Goal: Transaction & Acquisition: Subscribe to service/newsletter

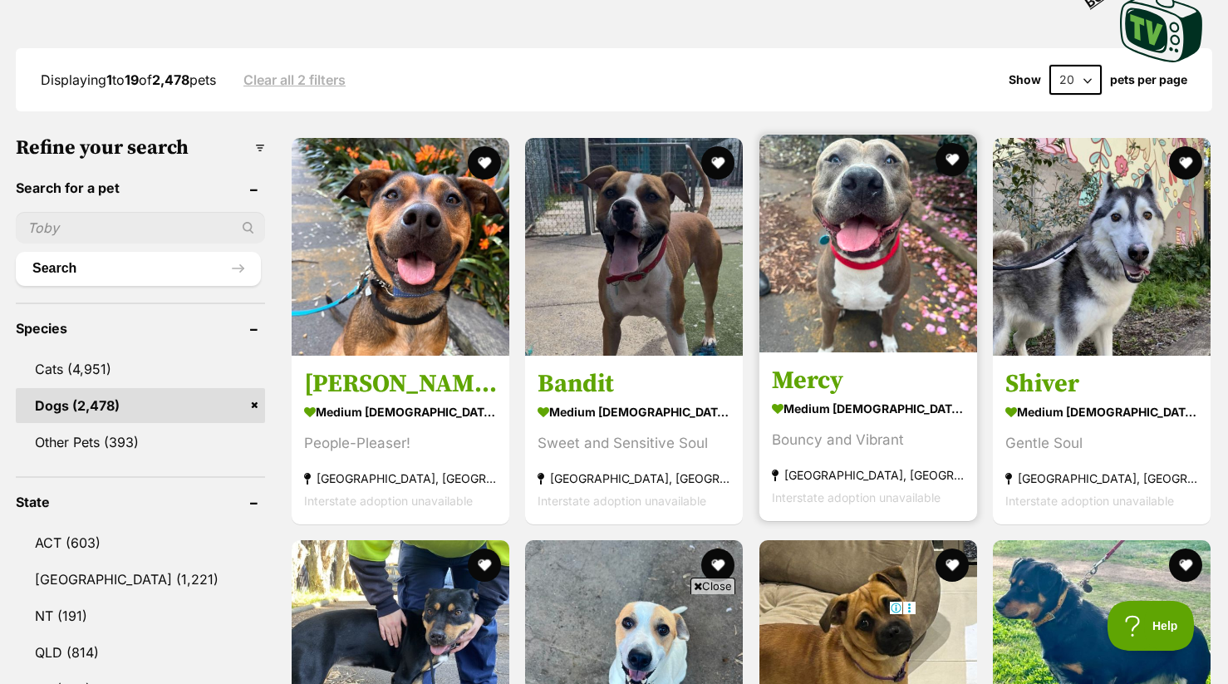
scroll to position [431, 0]
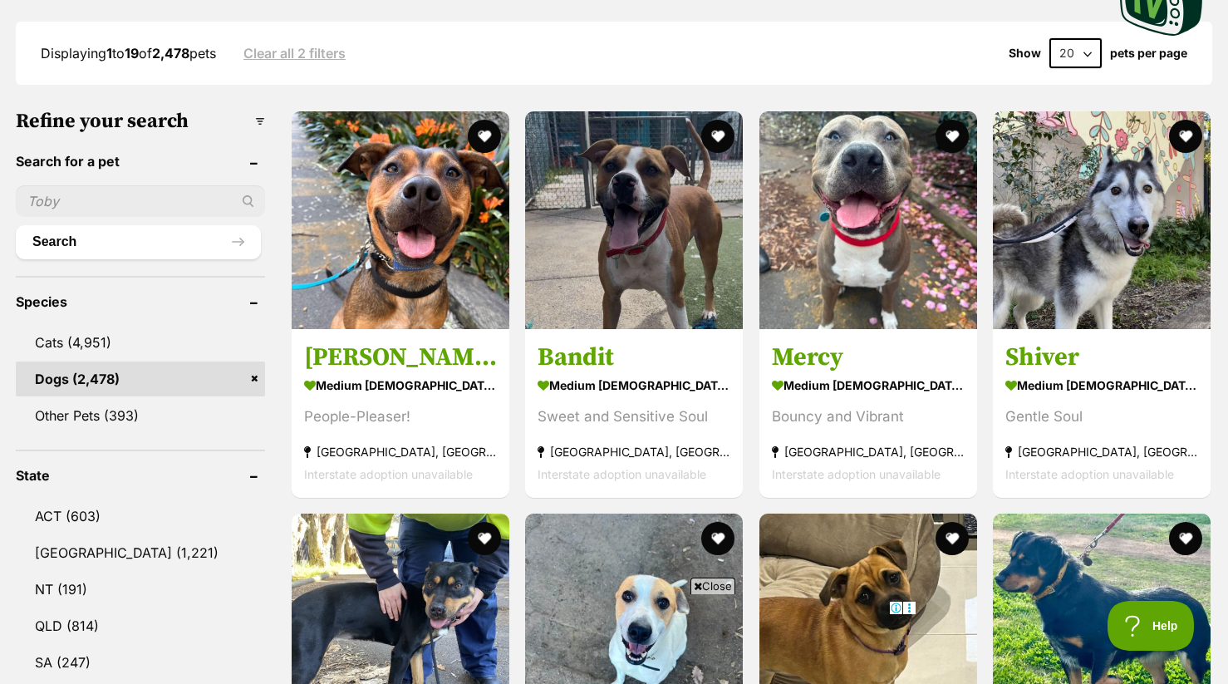
click at [722, 586] on span "Close" at bounding box center [713, 586] width 45 height 17
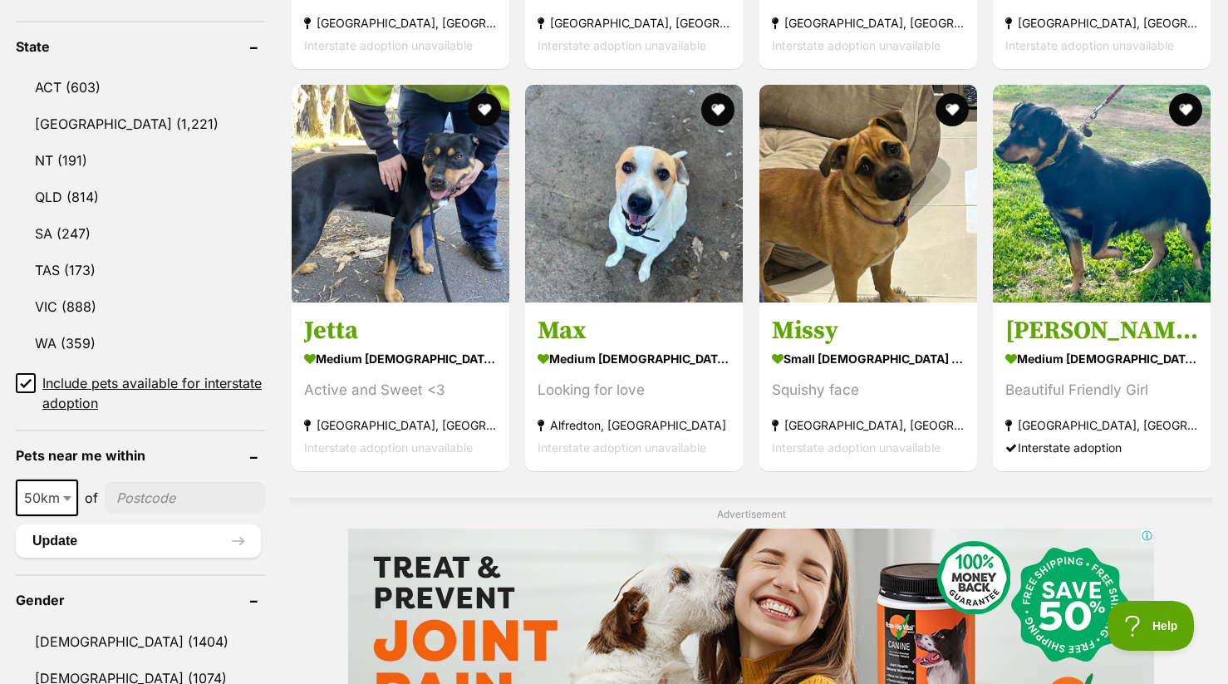
scroll to position [0, 0]
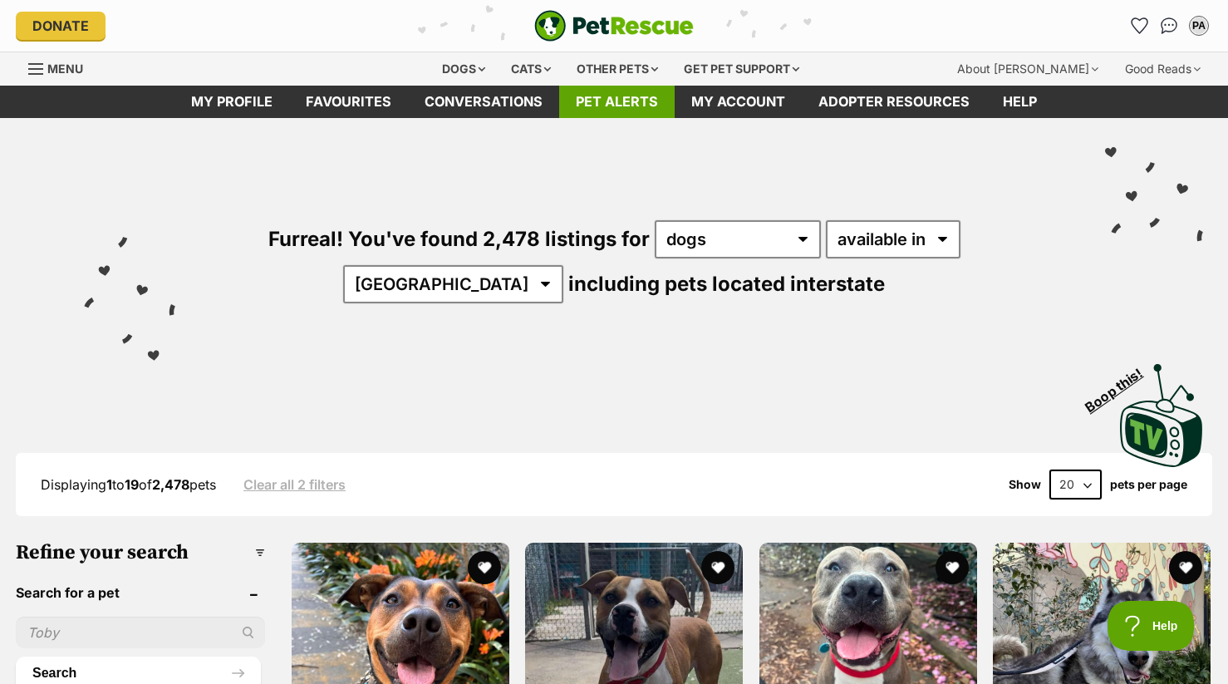
click at [617, 96] on link "Pet alerts" at bounding box center [617, 102] width 116 height 32
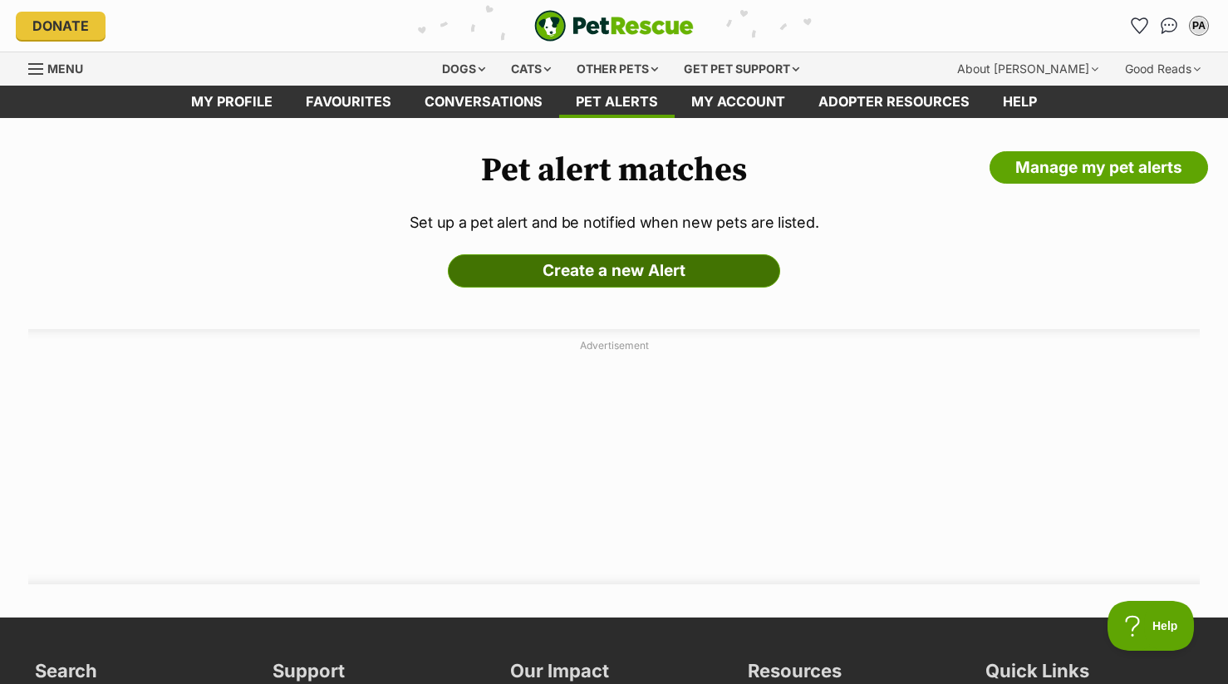
click at [599, 267] on link "Create a new Alert" at bounding box center [614, 270] width 332 height 33
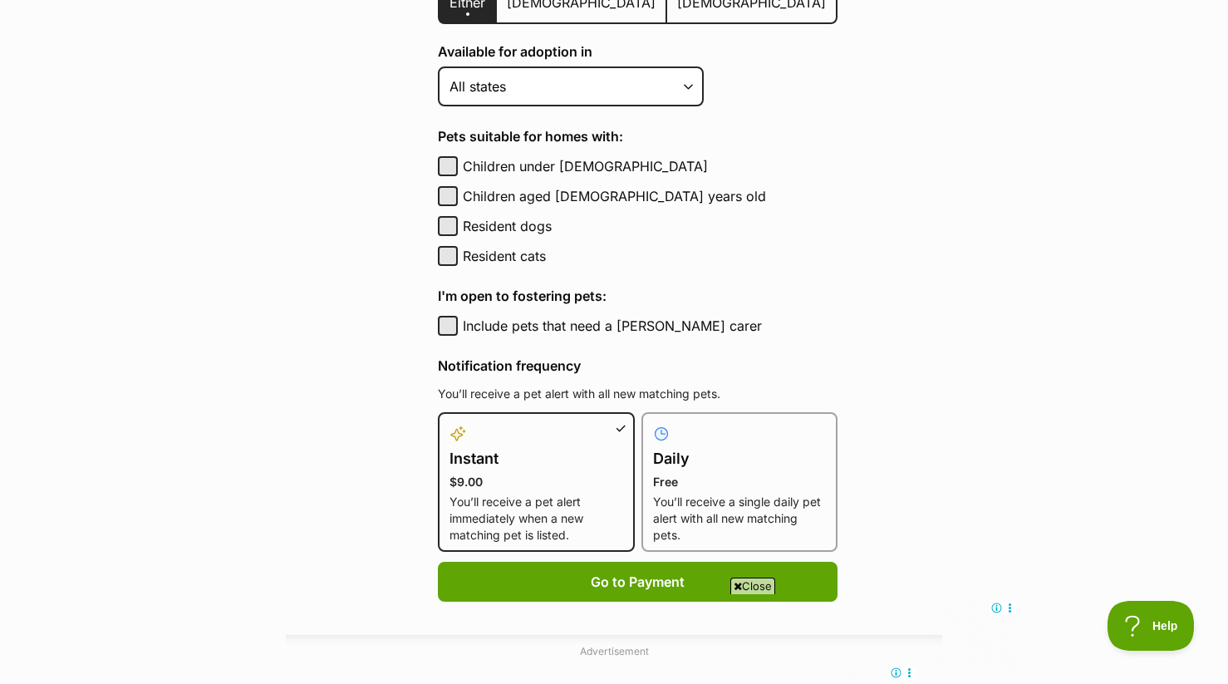
scroll to position [573, 0]
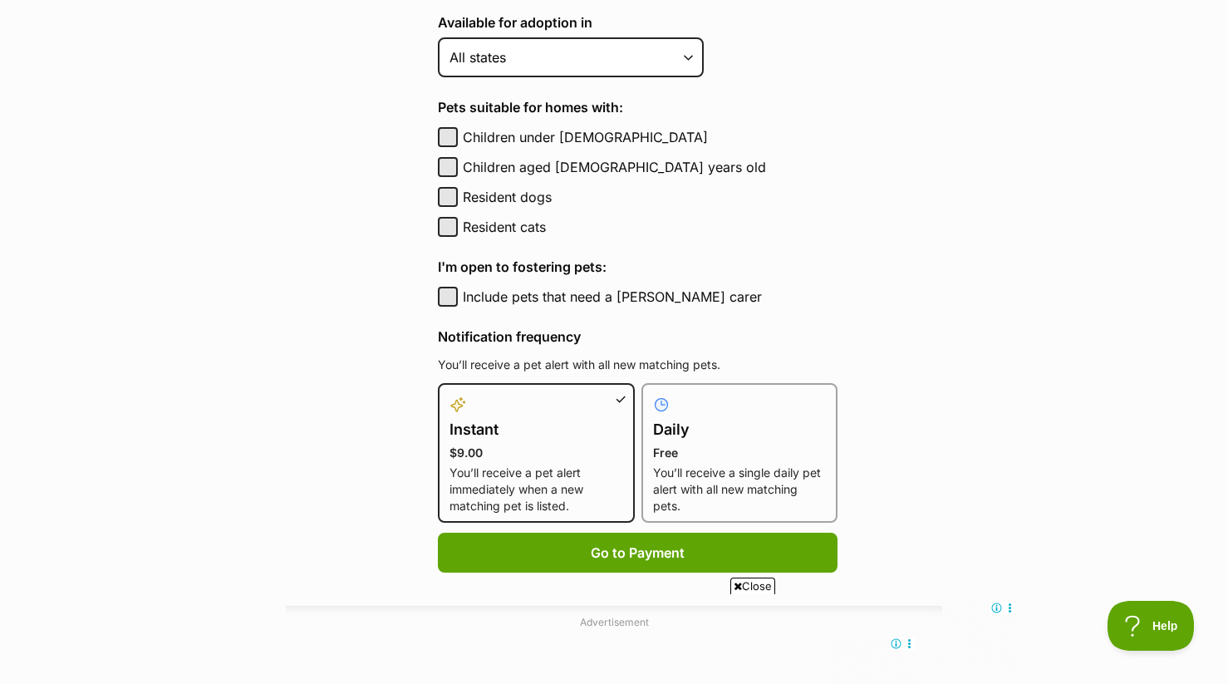
click at [759, 580] on span "Close" at bounding box center [752, 586] width 45 height 17
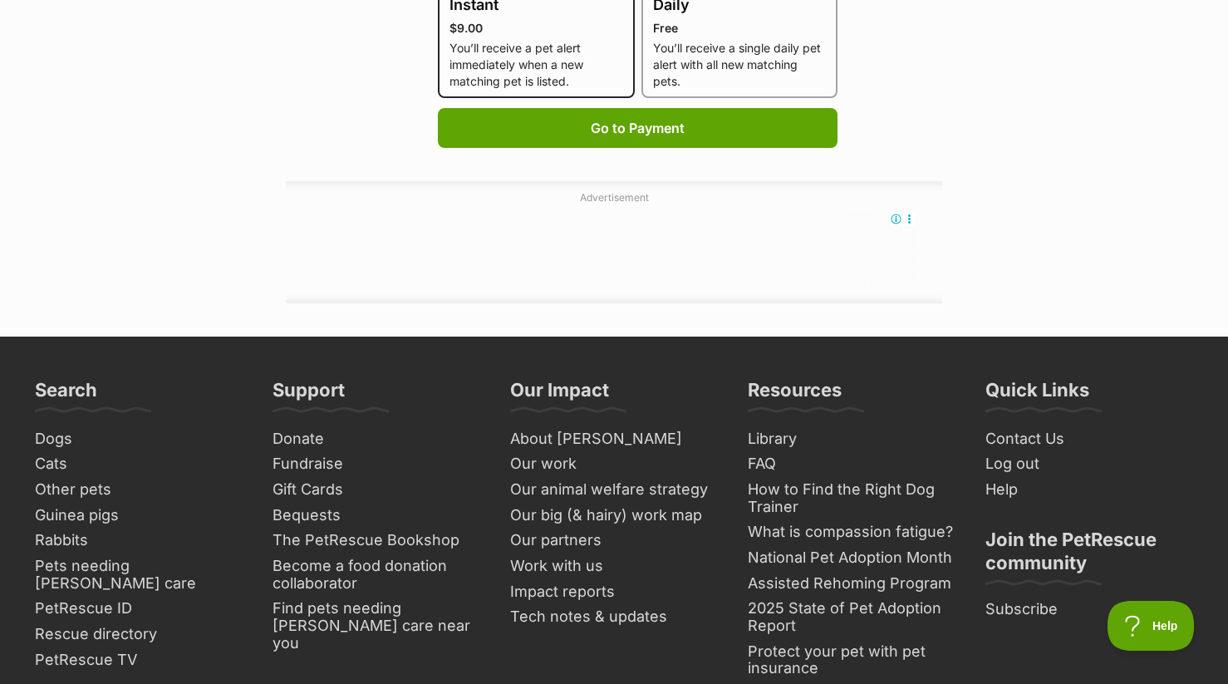
scroll to position [888, 0]
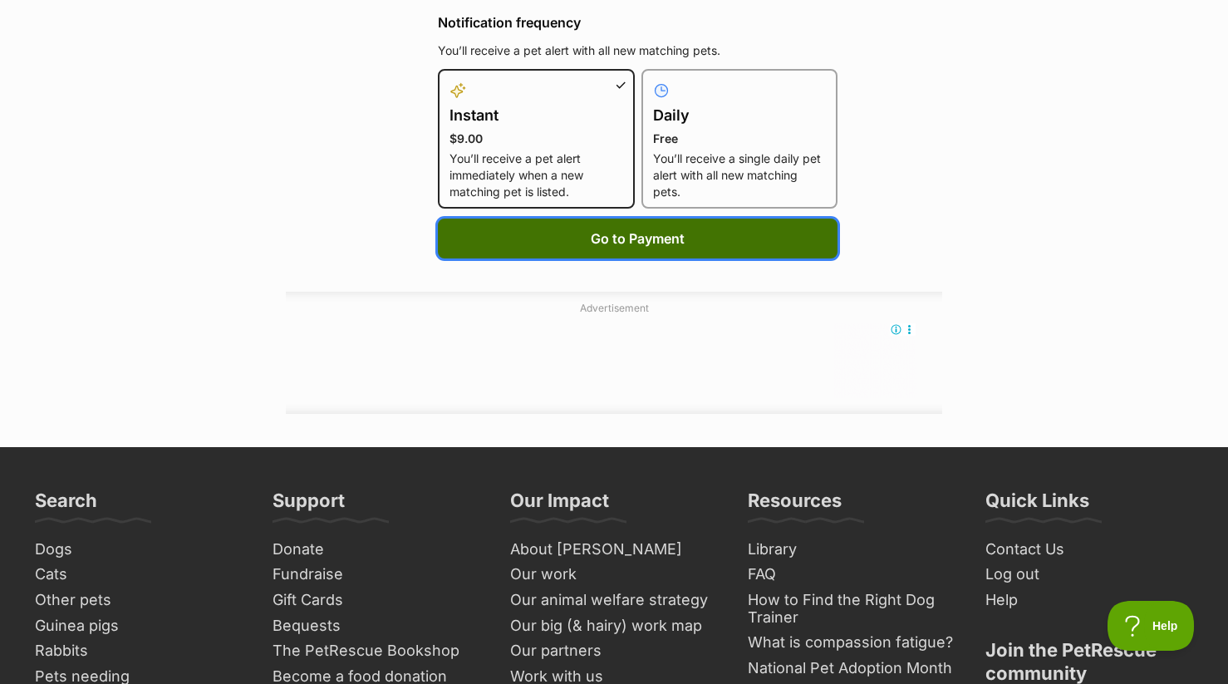
click at [587, 253] on button "Go to Payment" at bounding box center [638, 239] width 400 height 40
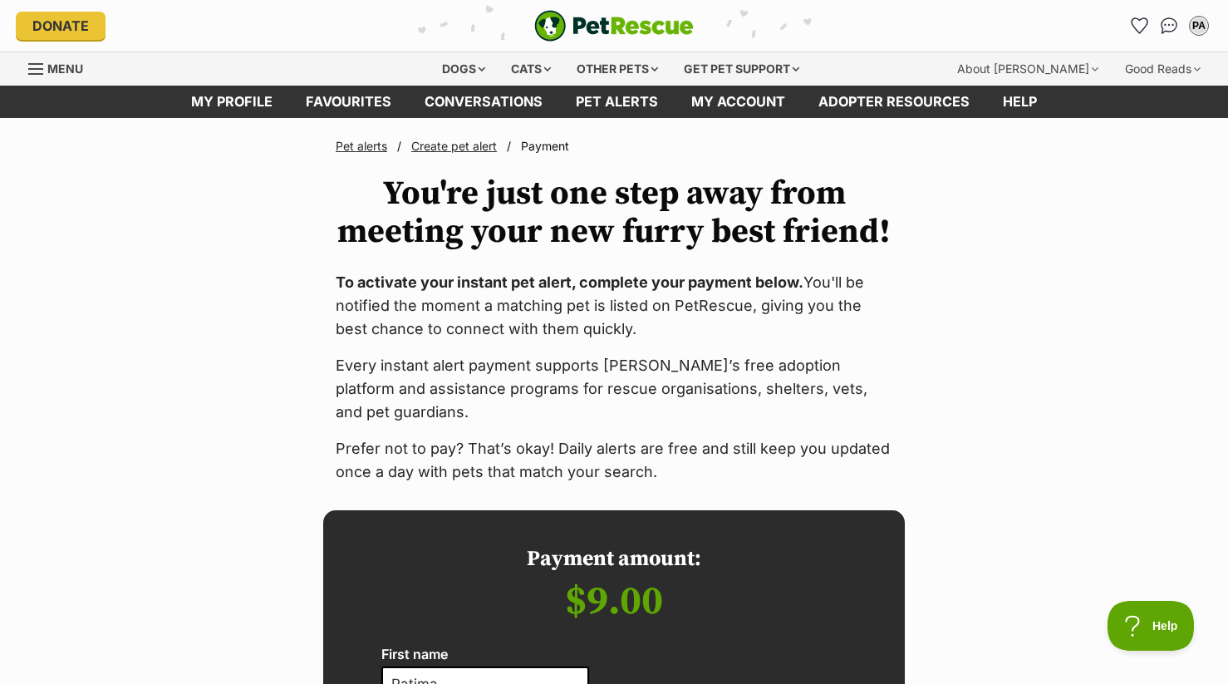
click at [940, 362] on div "Pet alerts / Create pet alert / Payment You're just one step away from meeting …" at bounding box center [614, 311] width 1228 height 346
click at [666, 424] on div "Pet alerts / Create pet alert / Payment You're just one step away from meeting …" at bounding box center [614, 311] width 582 height 346
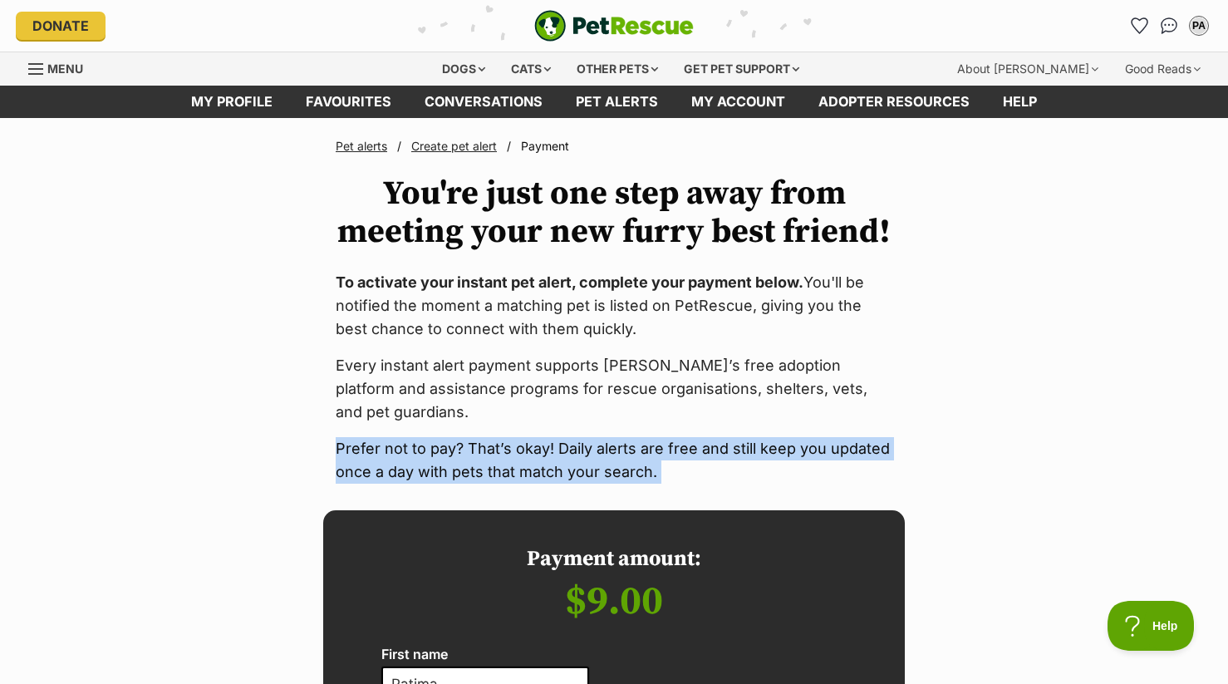
click at [666, 424] on div "Pet alerts / Create pet alert / Payment You're just one step away from meeting …" at bounding box center [614, 311] width 582 height 346
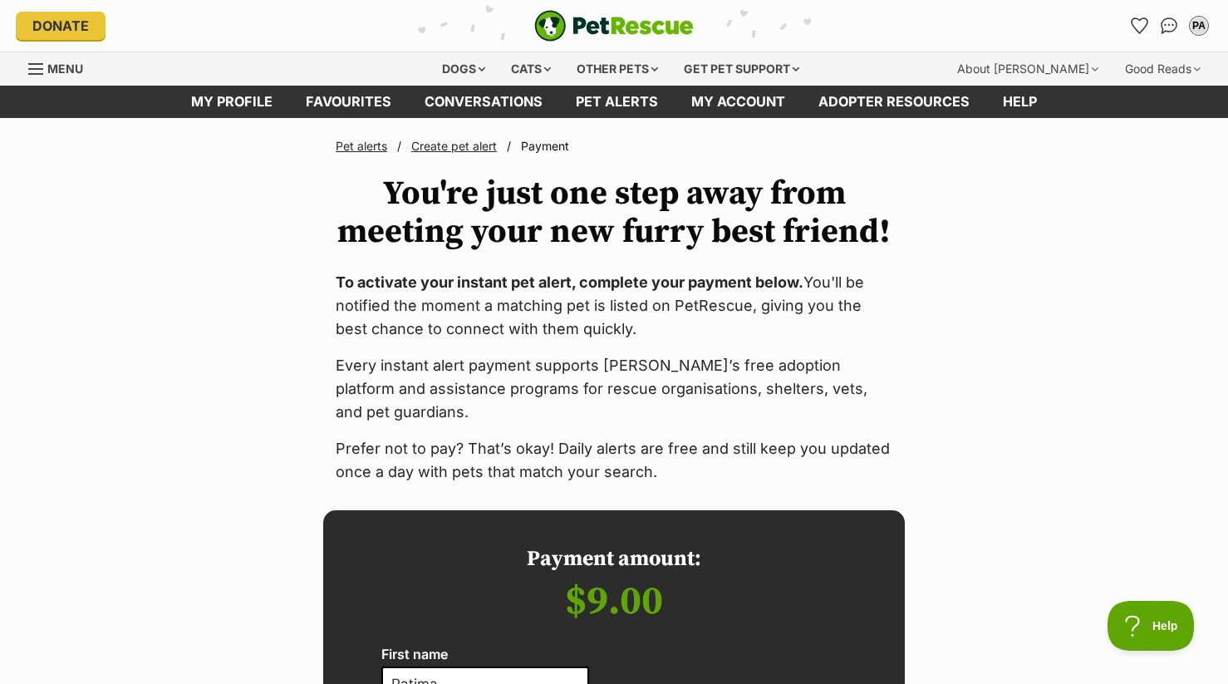
click at [667, 395] on p "Every instant alert payment supports PetRescue’s free adoption platform and ass…" at bounding box center [614, 389] width 557 height 70
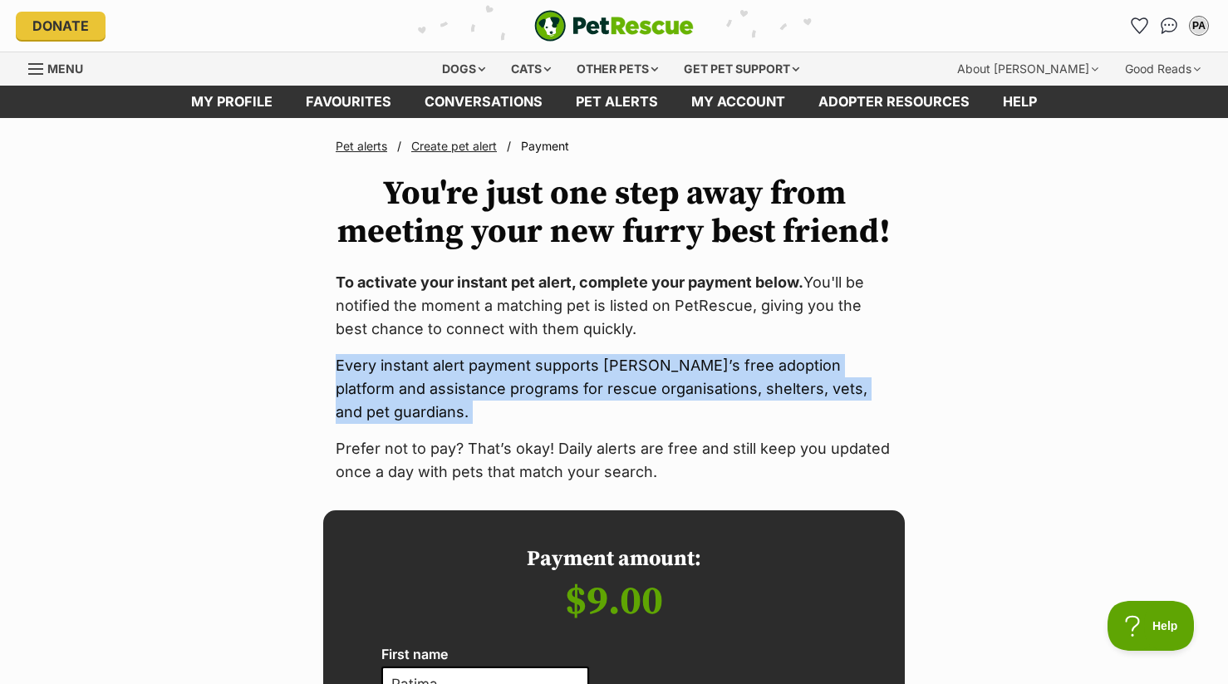
click at [667, 395] on p "Every instant alert payment supports [PERSON_NAME]’s free adoption platform and…" at bounding box center [614, 389] width 557 height 70
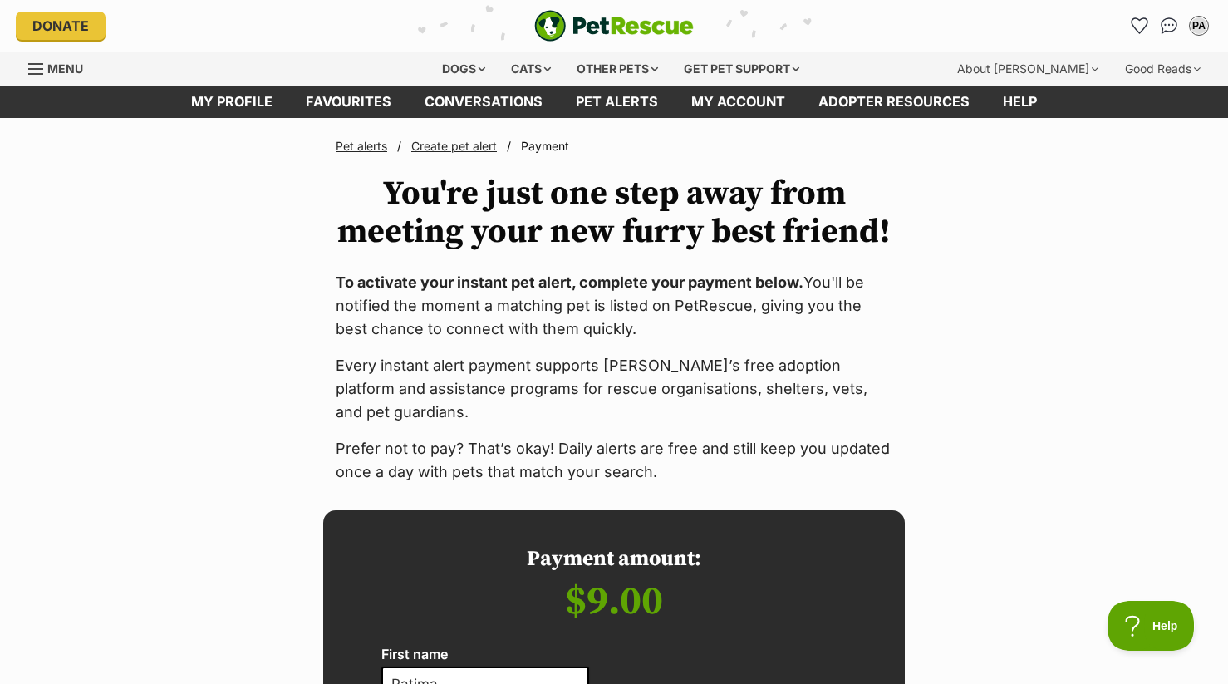
click at [495, 322] on p "To activate your instant pet alert, complete your payment below. You'll be noti…" at bounding box center [614, 306] width 557 height 70
click at [494, 319] on p "To activate your instant pet alert, complete your payment below. You'll be noti…" at bounding box center [614, 306] width 557 height 70
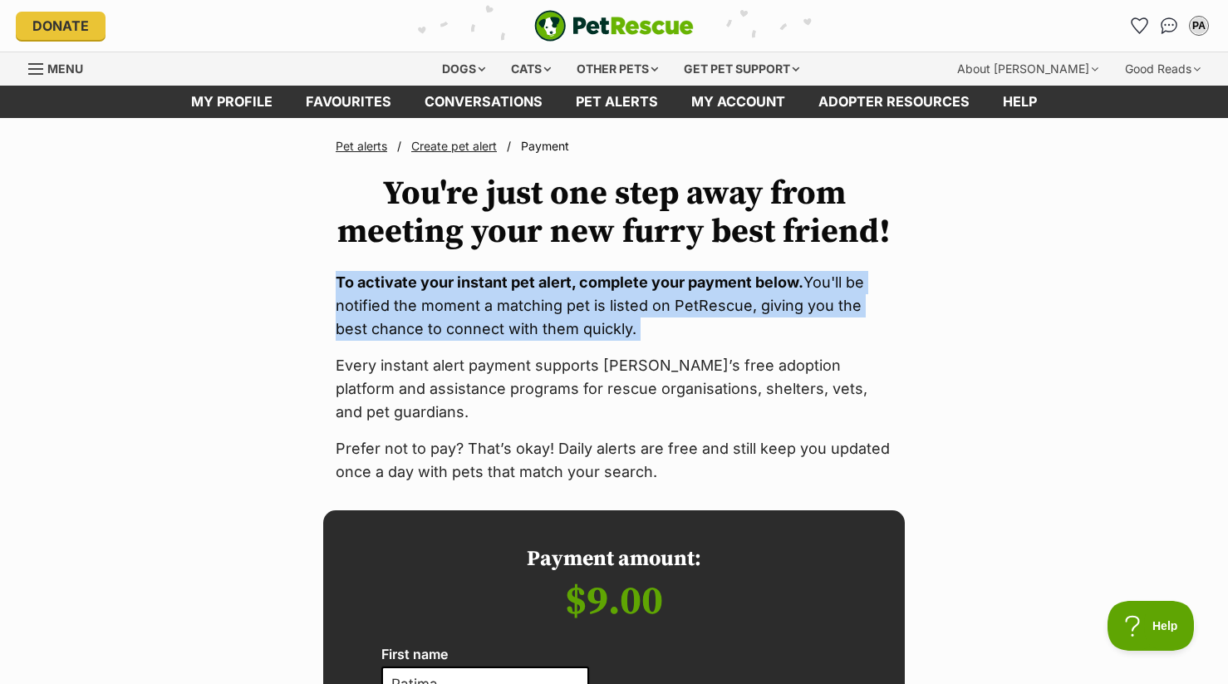
click at [494, 319] on p "To activate your instant pet alert, complete your payment below. You'll be noti…" at bounding box center [614, 306] width 557 height 70
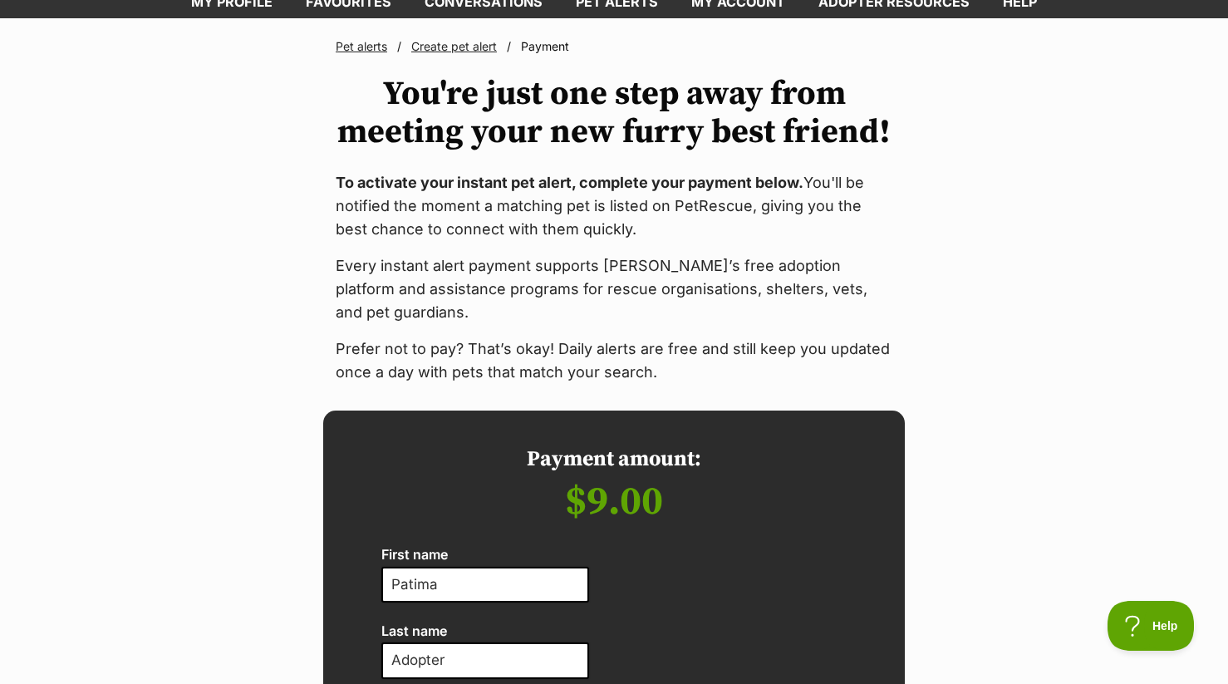
scroll to position [95, 0]
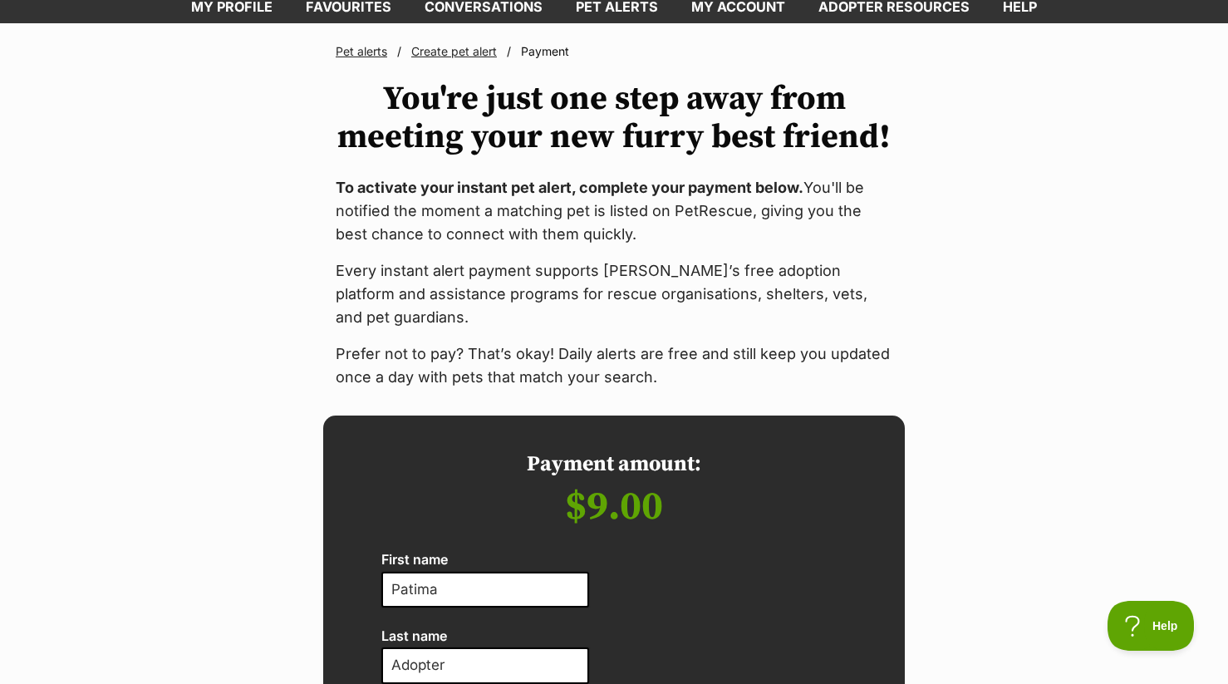
click at [465, 55] on link "Create pet alert" at bounding box center [454, 51] width 86 height 14
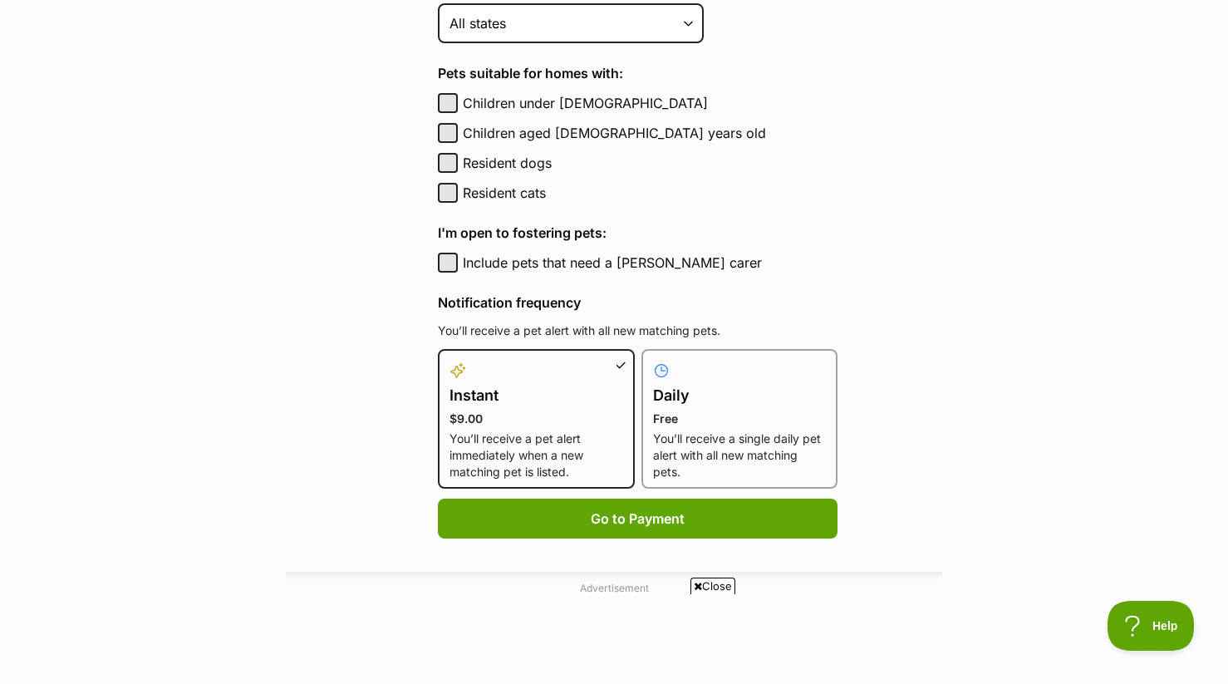
scroll to position [613, 0]
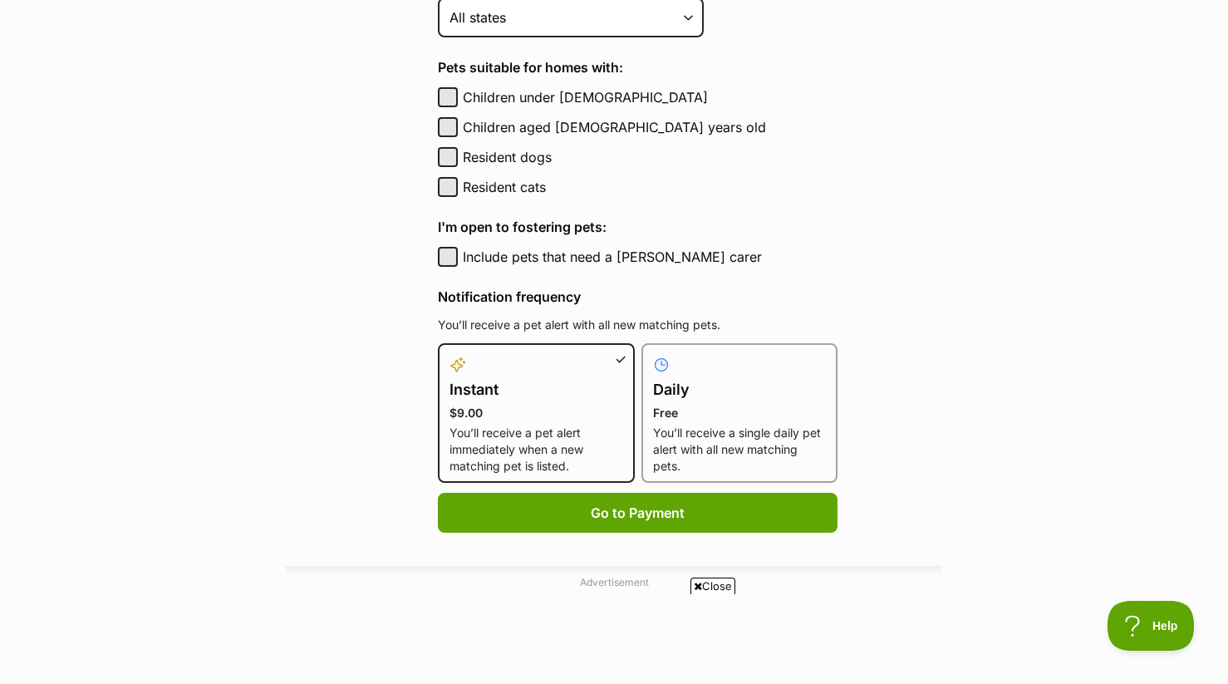
click at [721, 581] on span "Close" at bounding box center [713, 586] width 45 height 17
click at [1130, 228] on main "Pet alerts / Create a new pet alert Create a new pet alert Can’t find your purr…" at bounding box center [614, 180] width 1228 height 1350
click at [1005, 294] on main "Pet alerts / Create a new pet alert Create a new pet alert Can’t find your purr…" at bounding box center [614, 180] width 1228 height 1350
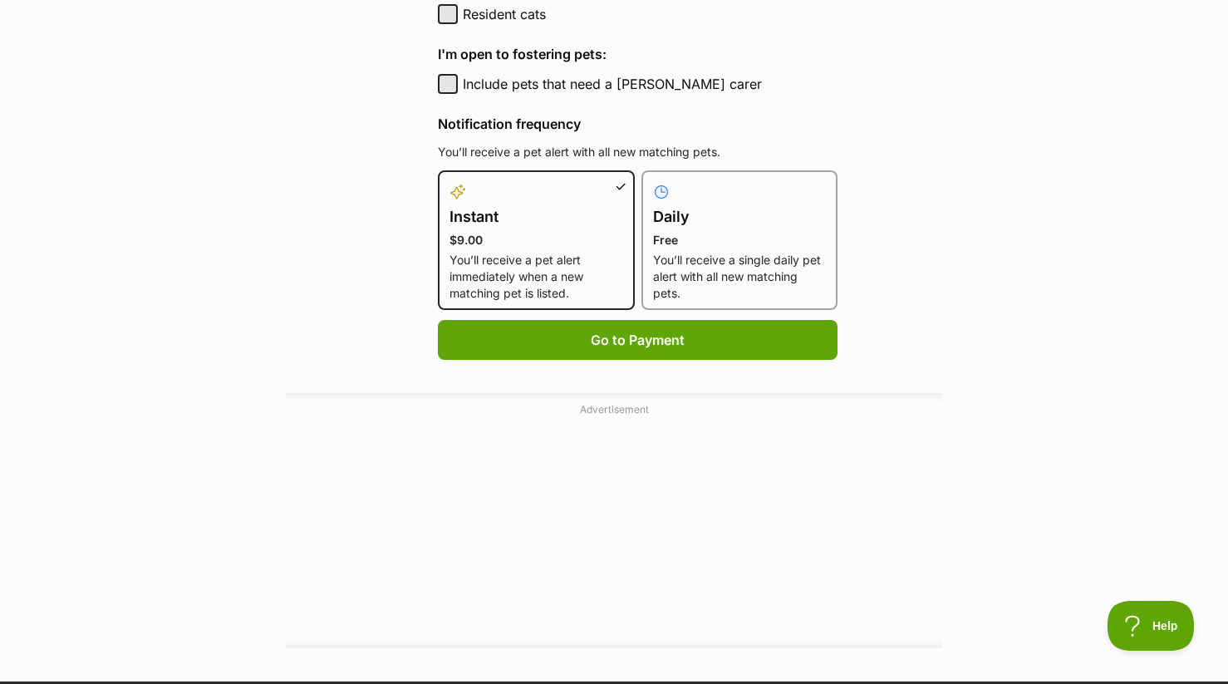
click at [1002, 253] on main "Pet alerts / Create a new pet alert Create a new pet alert Can’t find your purr…" at bounding box center [614, 7] width 1228 height 1350
click at [317, 176] on main "Pet alerts / Create a new pet alert Create a new pet alert Can’t find your purr…" at bounding box center [614, 7] width 1228 height 1350
click at [286, 199] on main "Pet alerts / Create a new pet alert Create a new pet alert Can’t find your purr…" at bounding box center [614, 7] width 1228 height 1350
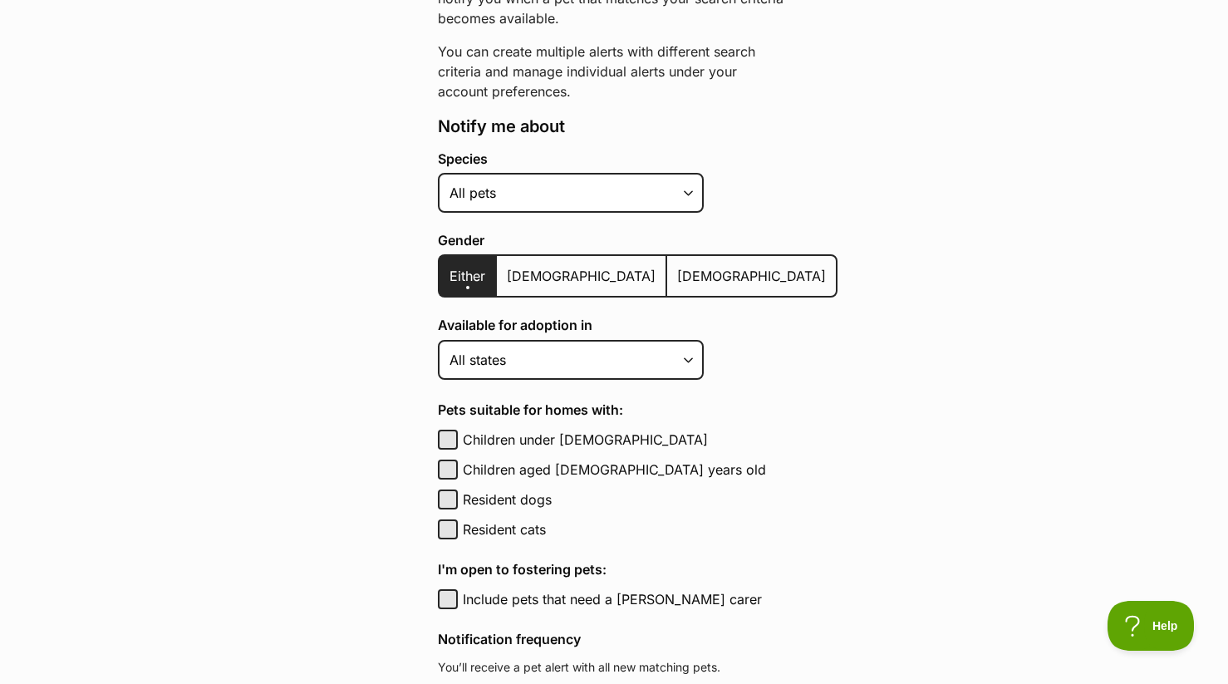
scroll to position [0, 0]
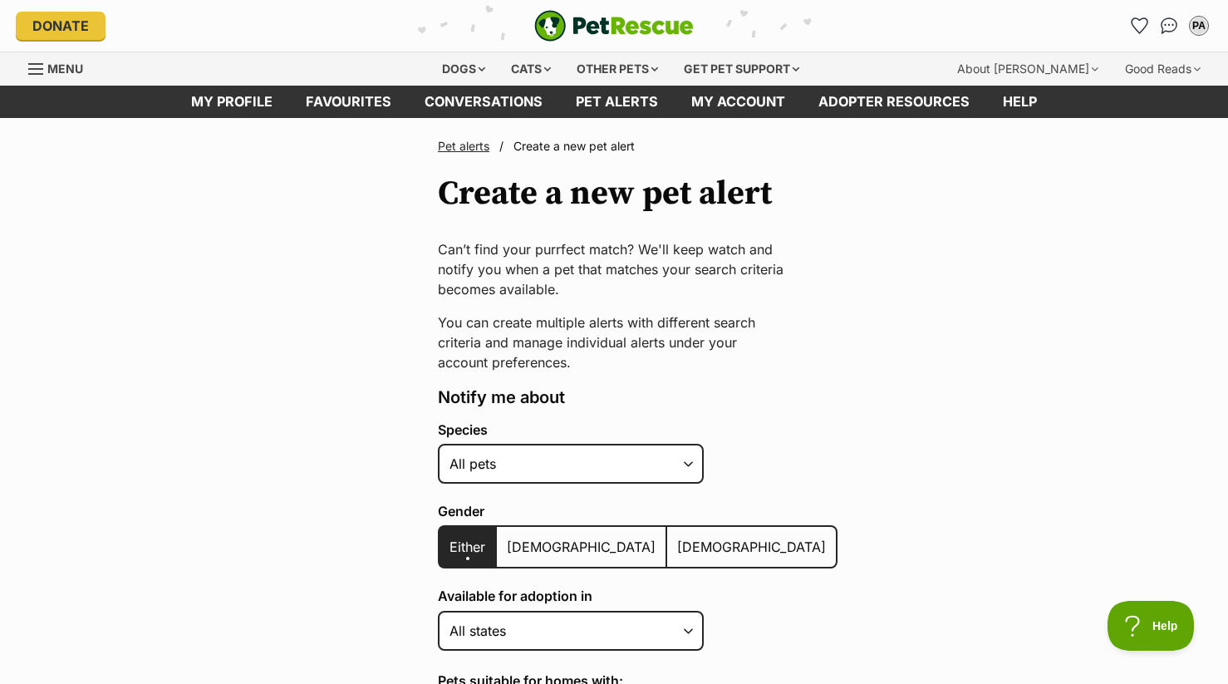
click at [617, 299] on div "Pet alerts / Create a new pet alert Create a new pet alert Can’t find your purr…" at bounding box center [614, 642] width 372 height 1008
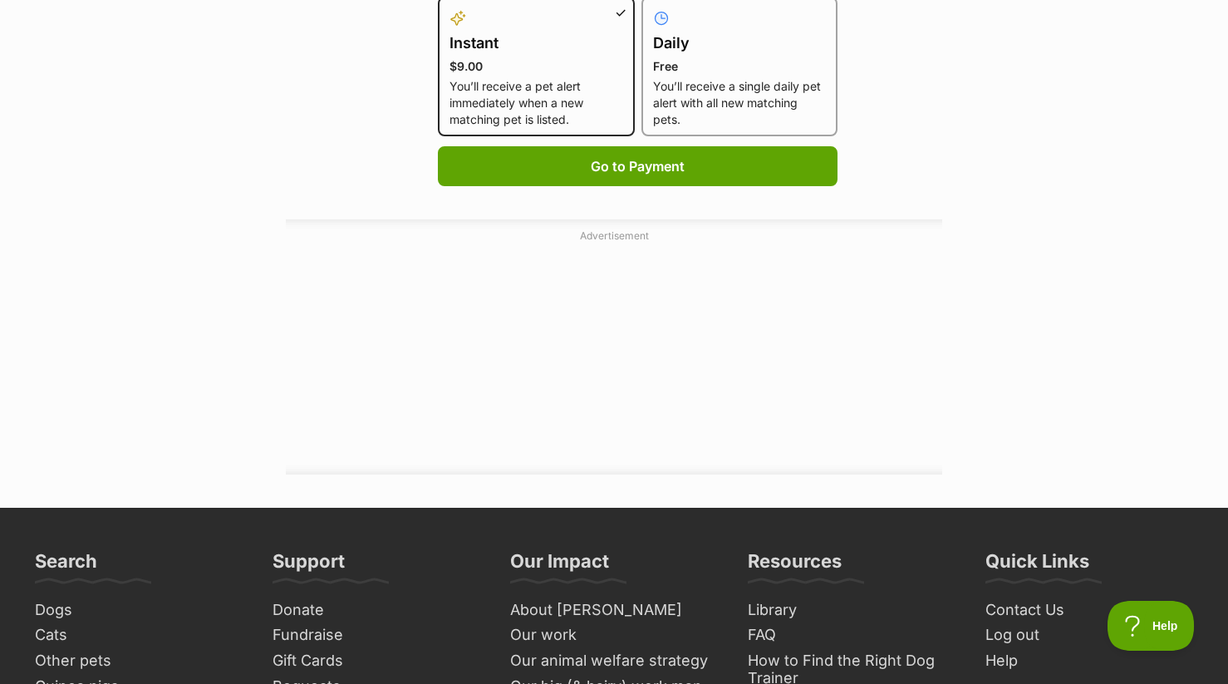
scroll to position [1031, 0]
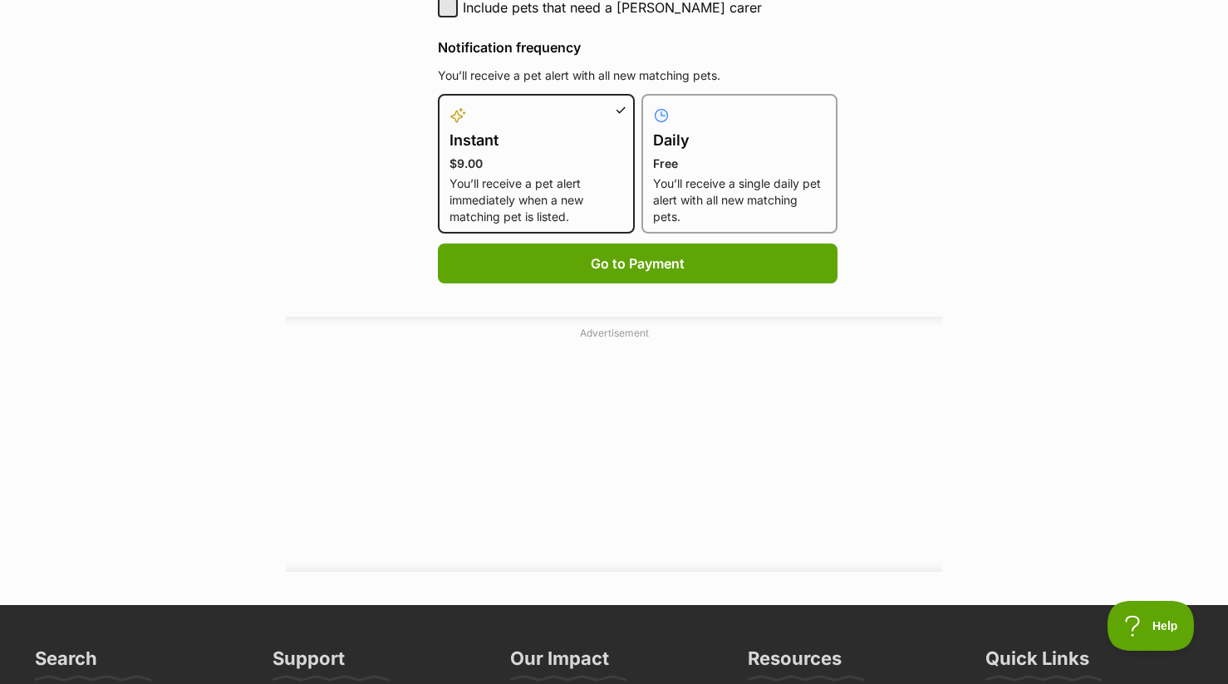
scroll to position [859, 0]
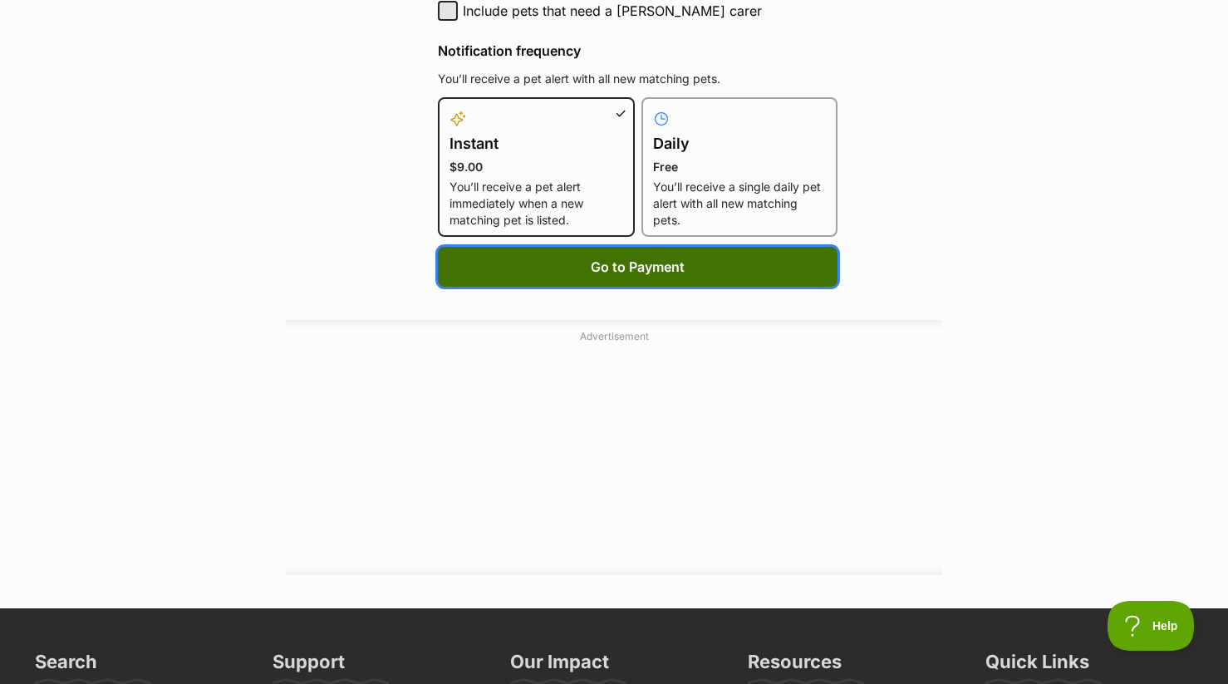
click at [685, 258] on button "Go to Payment" at bounding box center [638, 267] width 400 height 40
